Goal: Task Accomplishment & Management: Use online tool/utility

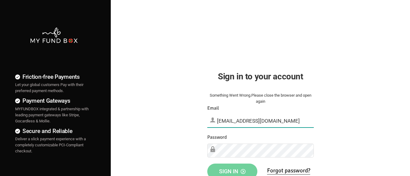
type input "[EMAIL_ADDRESS][DOMAIN_NAME]"
click at [232, 170] on span "Sign in" at bounding box center [232, 172] width 26 height 6
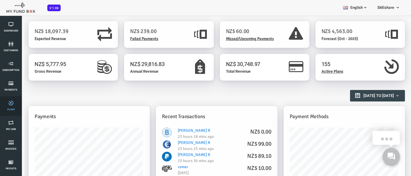
click at [11, 106] on link "Plans" at bounding box center [11, 106] width 18 height 19
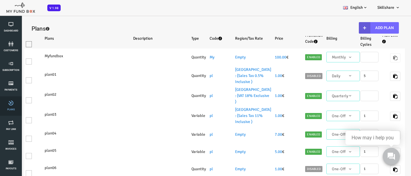
select select "100"
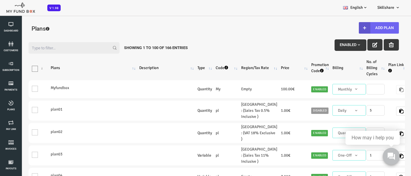
click at [359, 28] on button "Add Plan" at bounding box center [363, 28] width 40 height 12
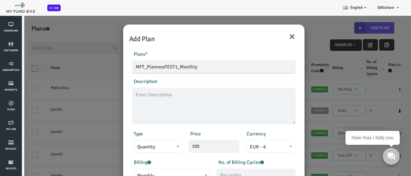
type input "MFT_PlannewTEST1_Monthly"
type textarea "MFT_PlannewTEST1_description"
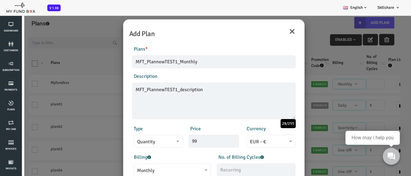
click at [152, 170] on span "Monthly" at bounding box center [156, 171] width 70 height 8
type input "99.00"
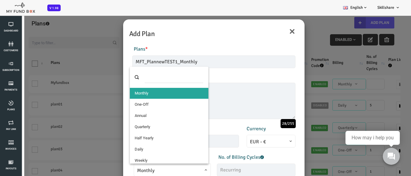
select select "4"
type input "1"
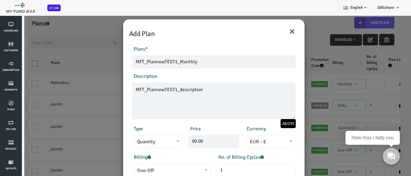
scroll to position [122, 0]
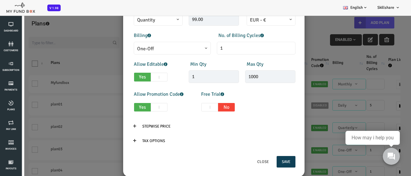
click at [267, 162] on button "Save" at bounding box center [270, 162] width 19 height 12
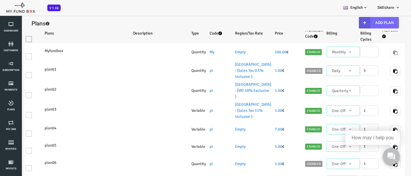
scroll to position [0, 0]
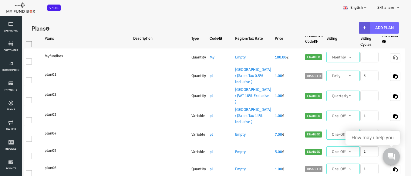
select select "100"
